Goal: Transaction & Acquisition: Download file/media

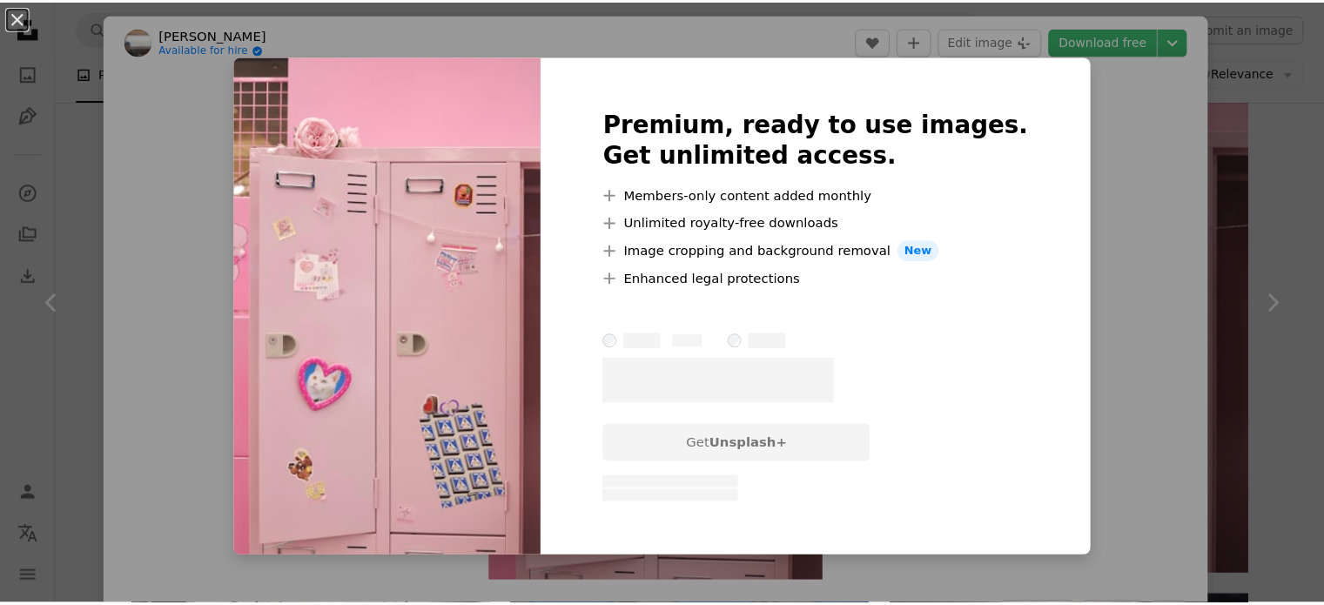
scroll to position [696, 0]
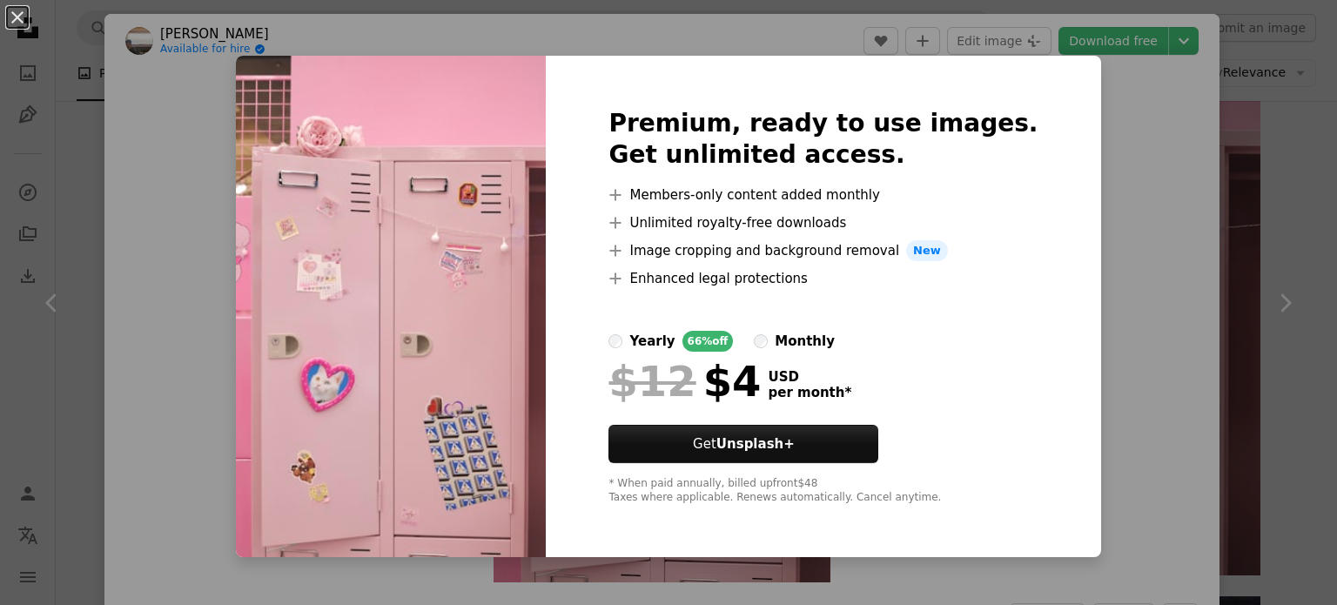
click at [1262, 145] on div "An X shape Premium, ready to use images. Get unlimited access. A plus sign Memb…" at bounding box center [668, 302] width 1337 height 605
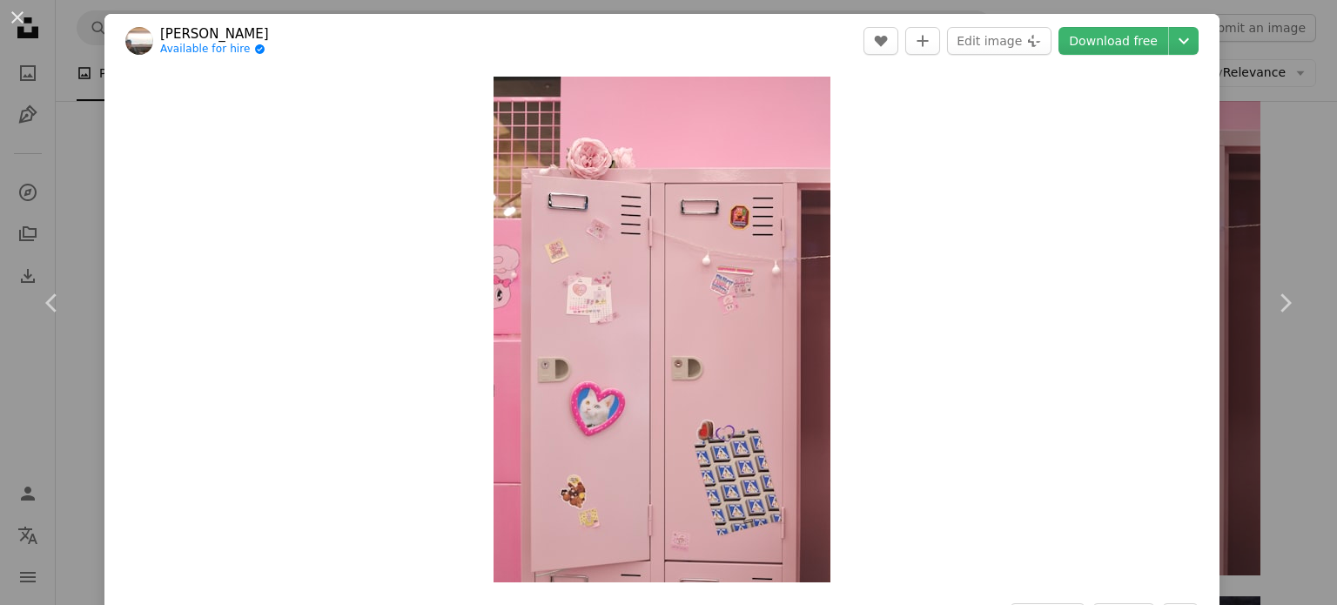
click at [1262, 145] on div "An X shape Chevron left Chevron right Minha Baek Available for hire A checkmark…" at bounding box center [668, 302] width 1337 height 605
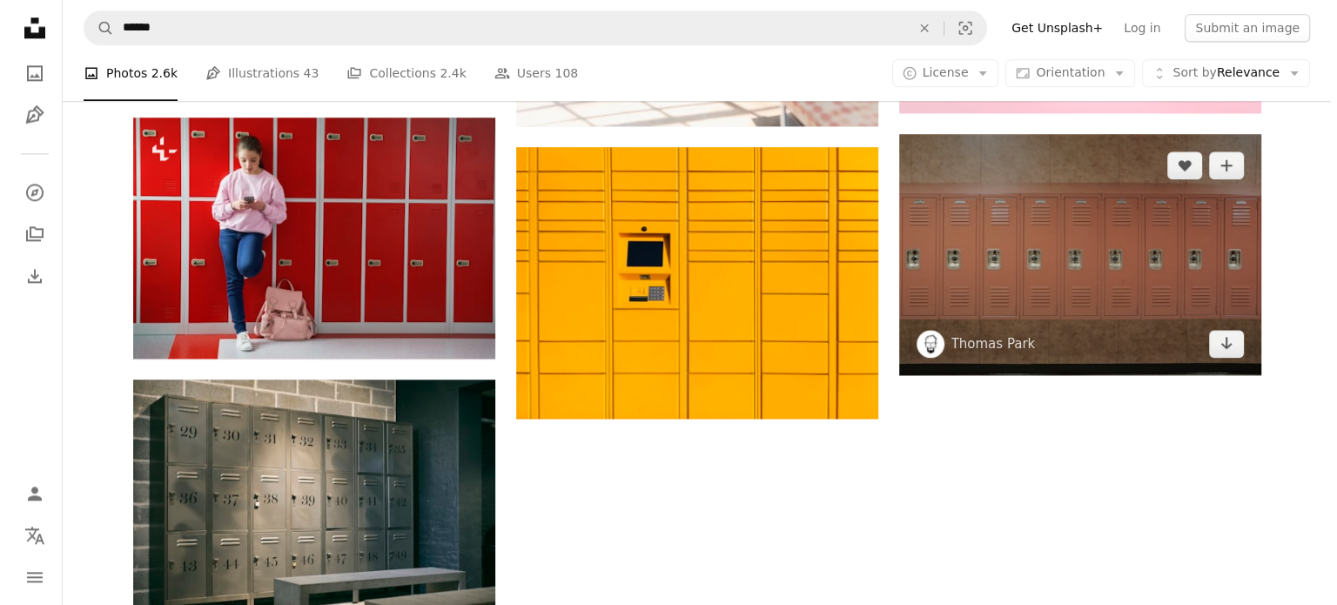
scroll to position [2177, 0]
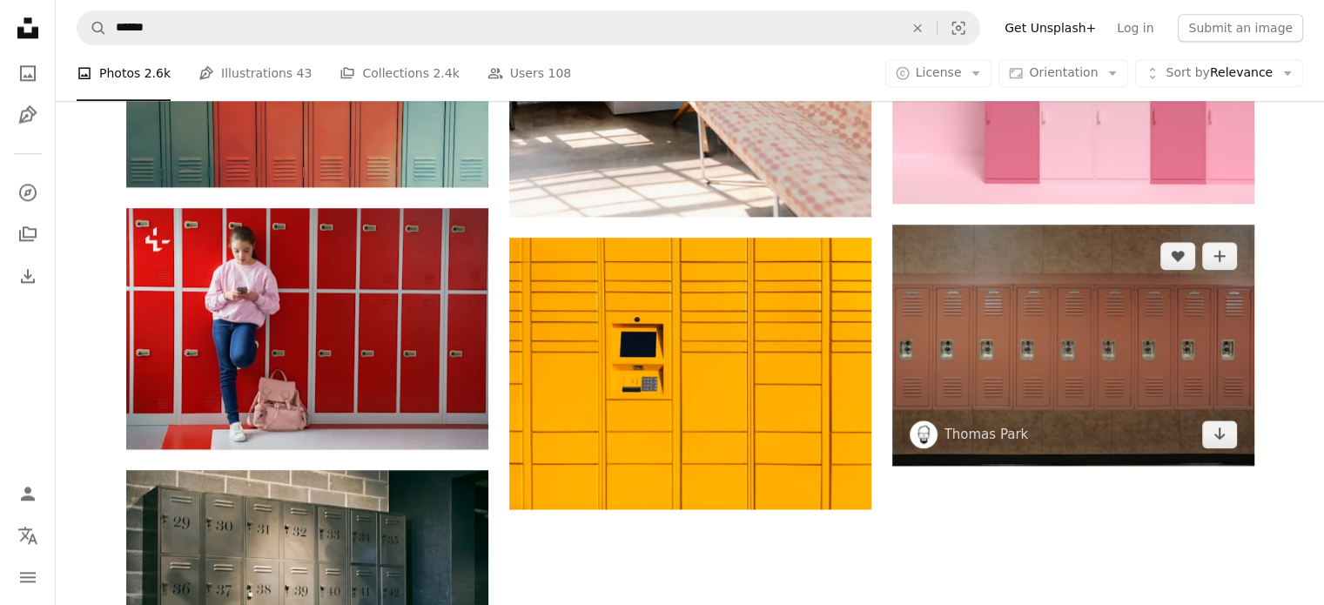
click at [1104, 328] on img at bounding box center [1073, 345] width 362 height 241
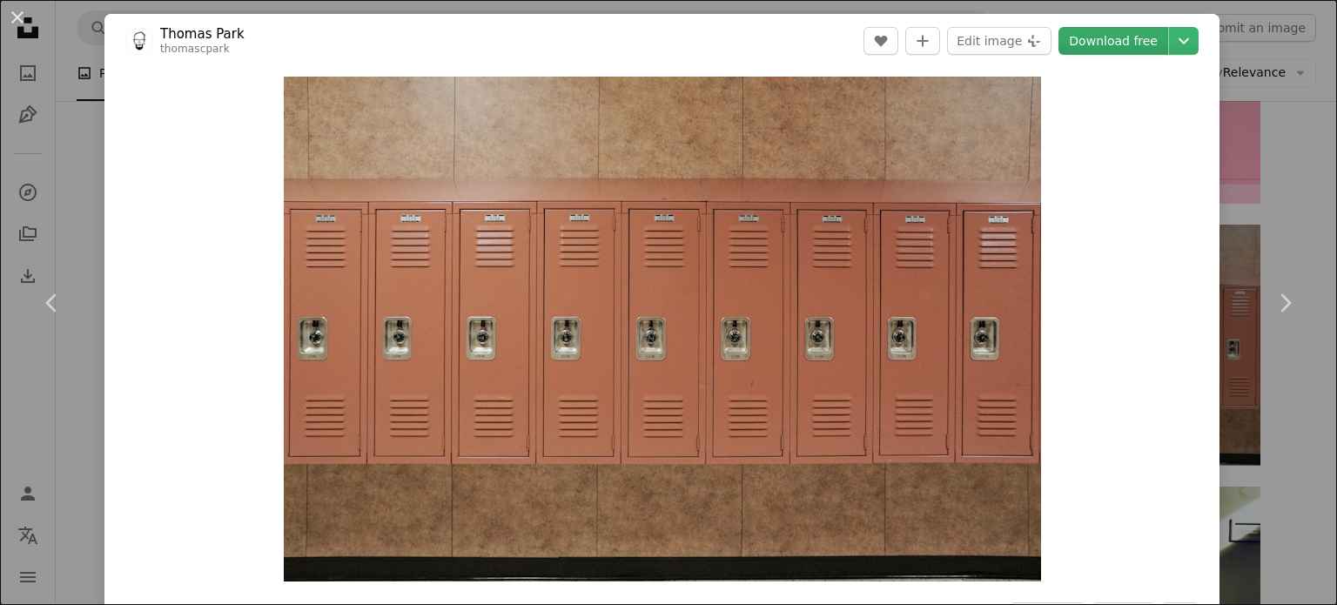
click at [1135, 42] on link "Download free" at bounding box center [1114, 41] width 110 height 28
